Goal: Transaction & Acquisition: Download file/media

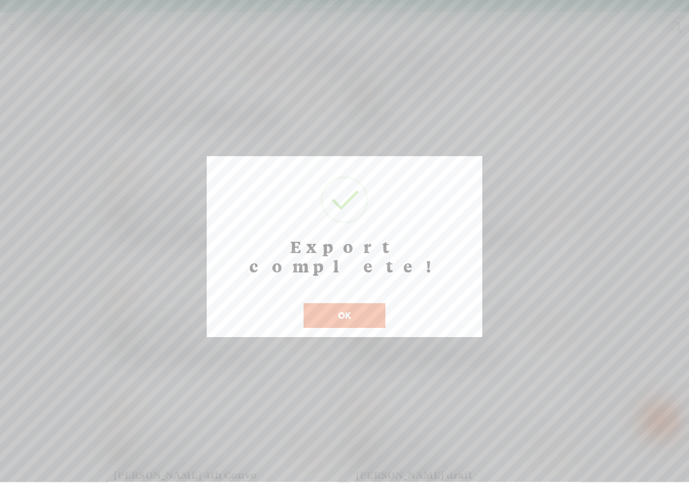
click at [348, 304] on button "OK" at bounding box center [345, 315] width 82 height 25
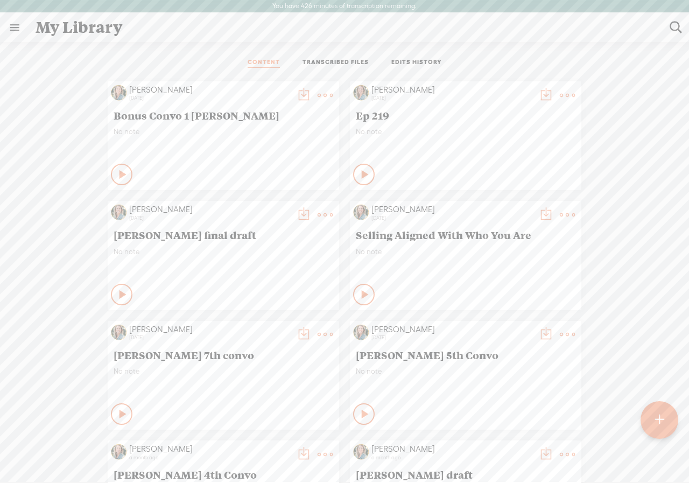
click at [664, 423] on div at bounding box center [659, 420] width 38 height 38
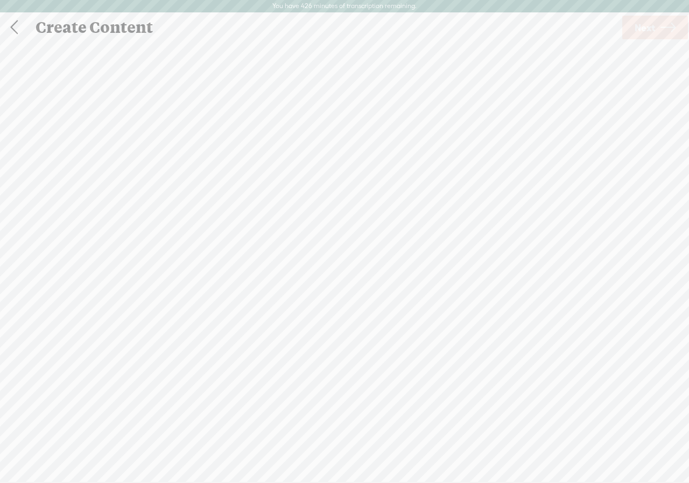
scroll to position [1, 0]
click at [344, 272] on div at bounding box center [345, 271] width 22 height 22
click at [639, 33] on span "Next" at bounding box center [645, 26] width 20 height 27
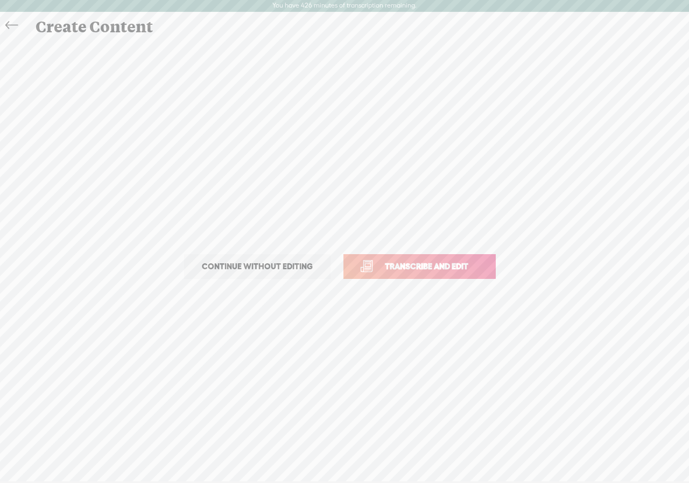
click at [377, 268] on span "Transcribe and edit" at bounding box center [427, 266] width 106 height 12
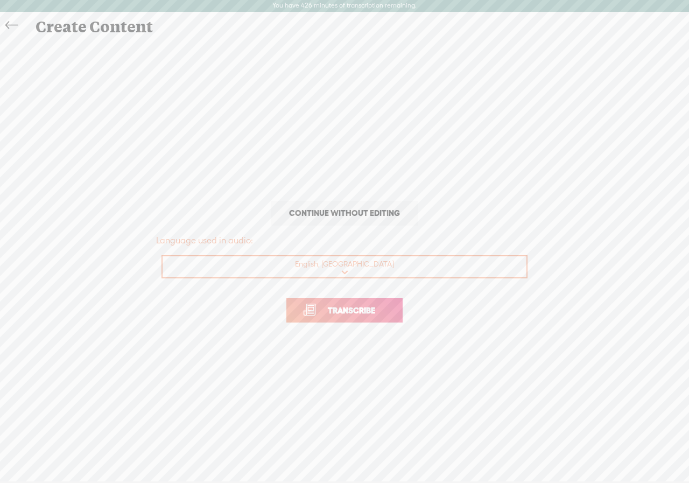
drag, startPoint x: 336, startPoint y: 310, endPoint x: 200, endPoint y: 114, distance: 239.3
click at [335, 308] on span "Transcribe" at bounding box center [351, 310] width 70 height 12
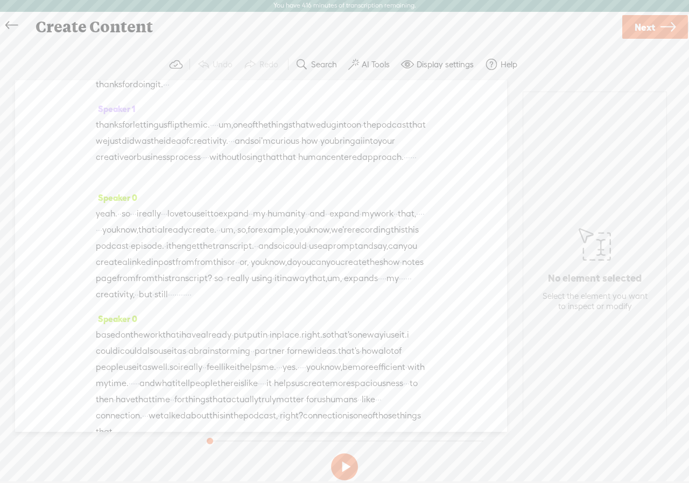
scroll to position [377, 0]
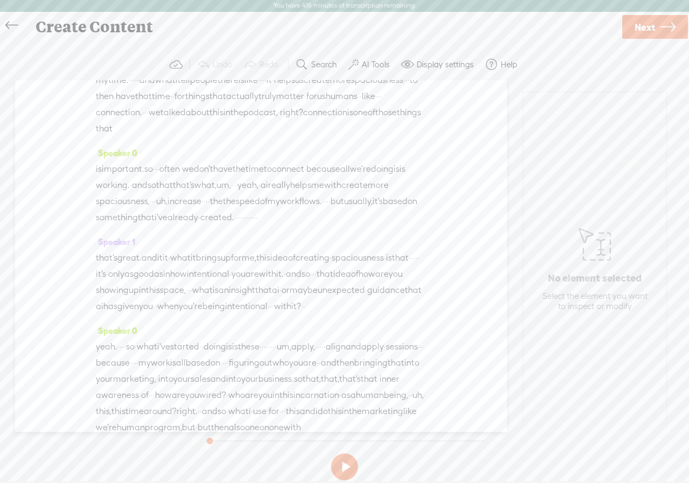
click at [635, 30] on span "Next" at bounding box center [645, 26] width 20 height 27
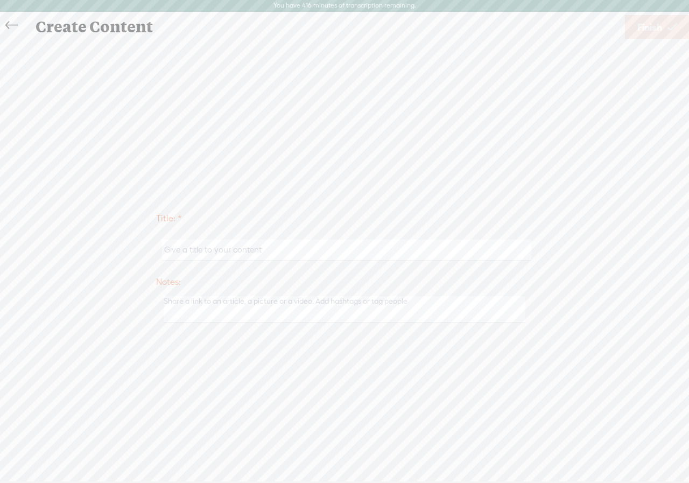
click at [196, 252] on input "text" at bounding box center [346, 250] width 369 height 21
type input "AI for Good - Substack"
click at [645, 24] on span "Finish" at bounding box center [649, 26] width 25 height 27
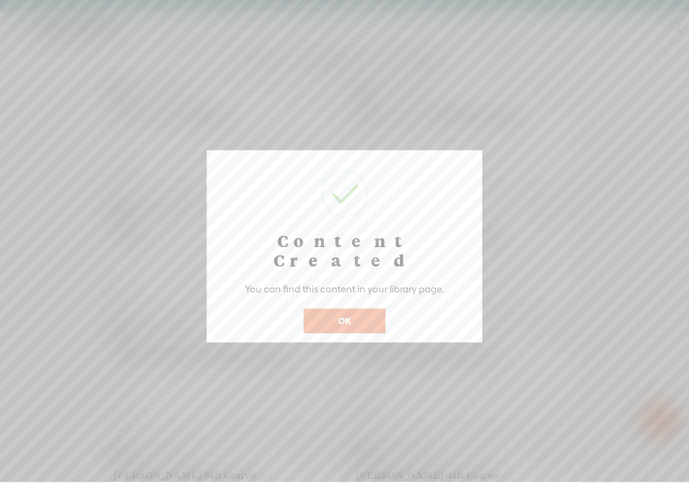
click at [350, 308] on button "OK" at bounding box center [345, 320] width 82 height 25
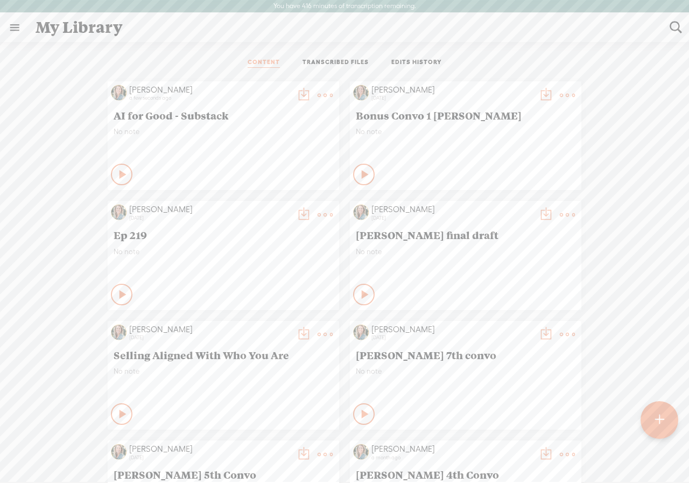
click at [296, 93] on t at bounding box center [303, 95] width 15 height 15
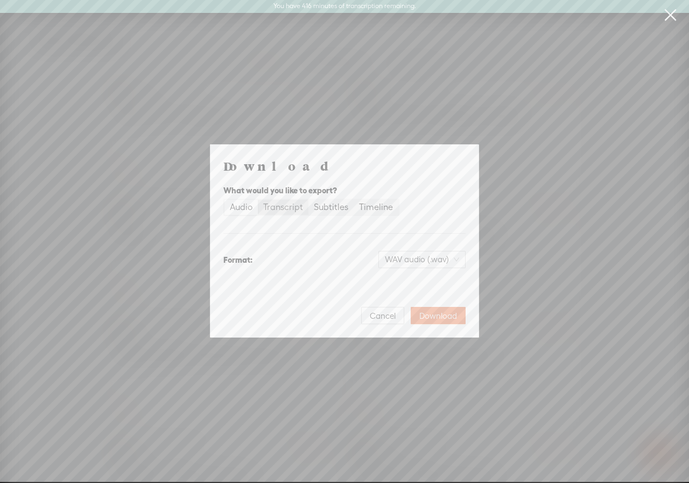
click at [287, 205] on div "Transcript" at bounding box center [283, 207] width 40 height 15
click at [258, 200] on input "Transcript" at bounding box center [258, 200] width 0 height 0
click at [436, 259] on span "Plain text (.txt)" at bounding box center [428, 259] width 61 height 16
click at [398, 319] on div "Microsoft Word (.docx) Best for editing, formatted" at bounding box center [412, 318] width 89 height 26
click at [434, 315] on span "Download" at bounding box center [438, 316] width 38 height 11
